Goal: Navigation & Orientation: Find specific page/section

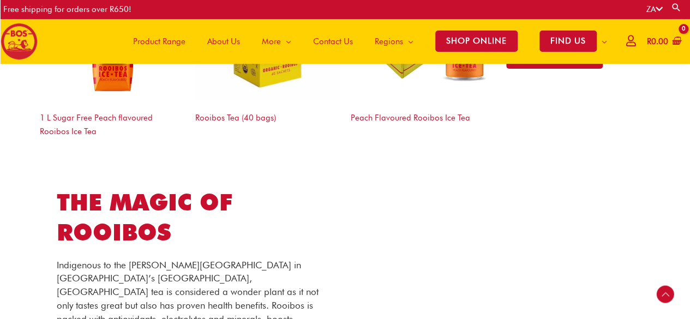
scroll to position [1740, 0]
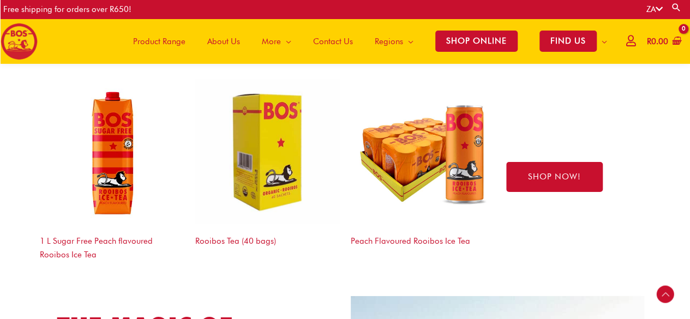
click at [148, 36] on span "Product Range" at bounding box center [159, 41] width 52 height 33
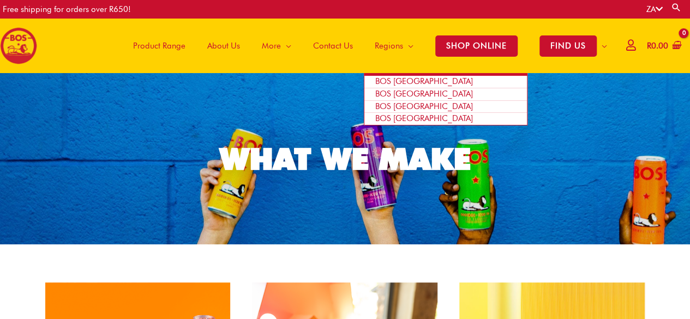
click at [391, 94] on span "BOS [GEOGRAPHIC_DATA]" at bounding box center [424, 94] width 98 height 10
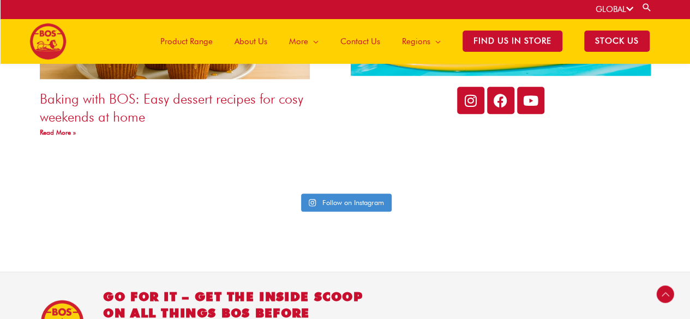
scroll to position [2555, 0]
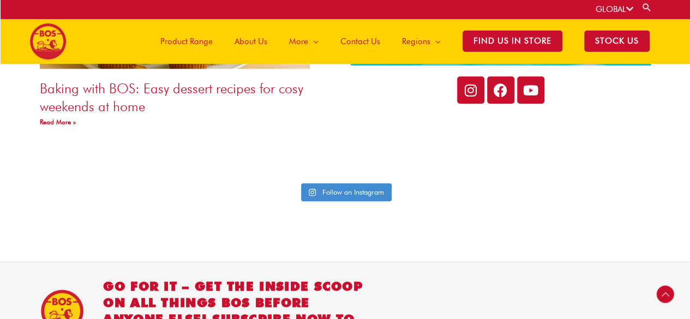
click at [53, 39] on img at bounding box center [47, 41] width 37 height 37
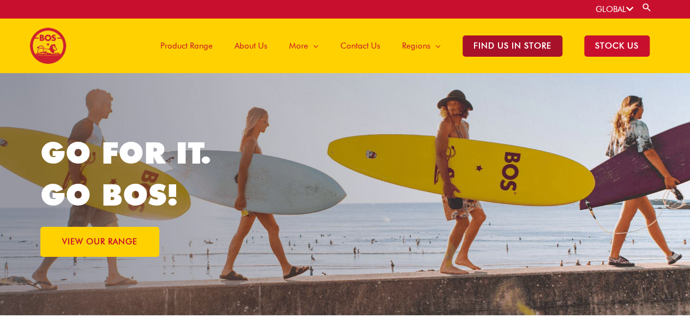
click at [519, 43] on span "Find Us in Store" at bounding box center [512, 45] width 100 height 21
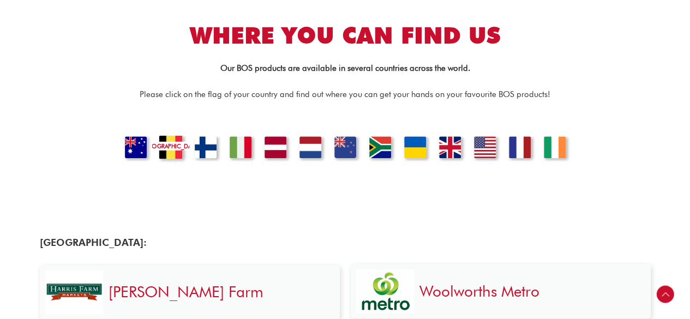
click at [174, 149] on link "[GEOGRAPHIC_DATA]" at bounding box center [170, 148] width 37 height 27
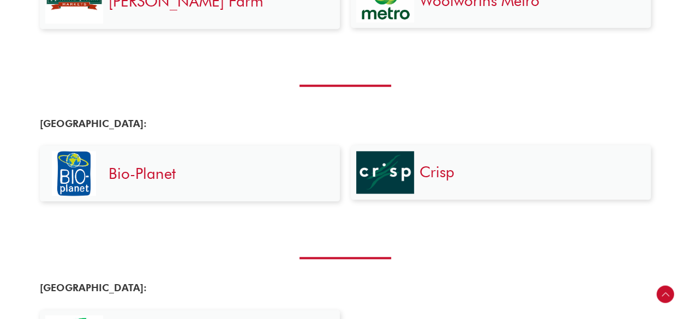
scroll to position [630, 0]
